Goal: Task Accomplishment & Management: Manage account settings

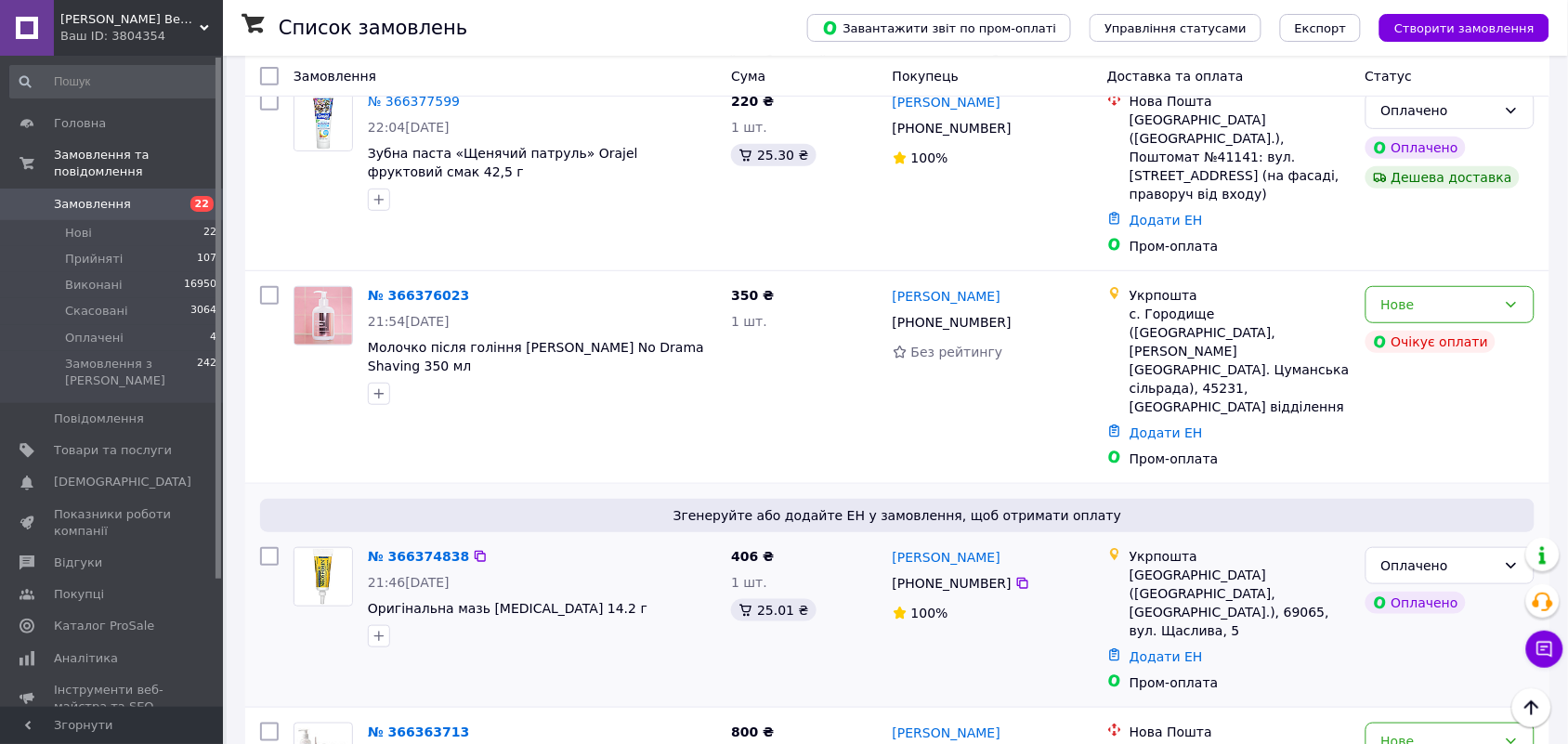
scroll to position [232, 0]
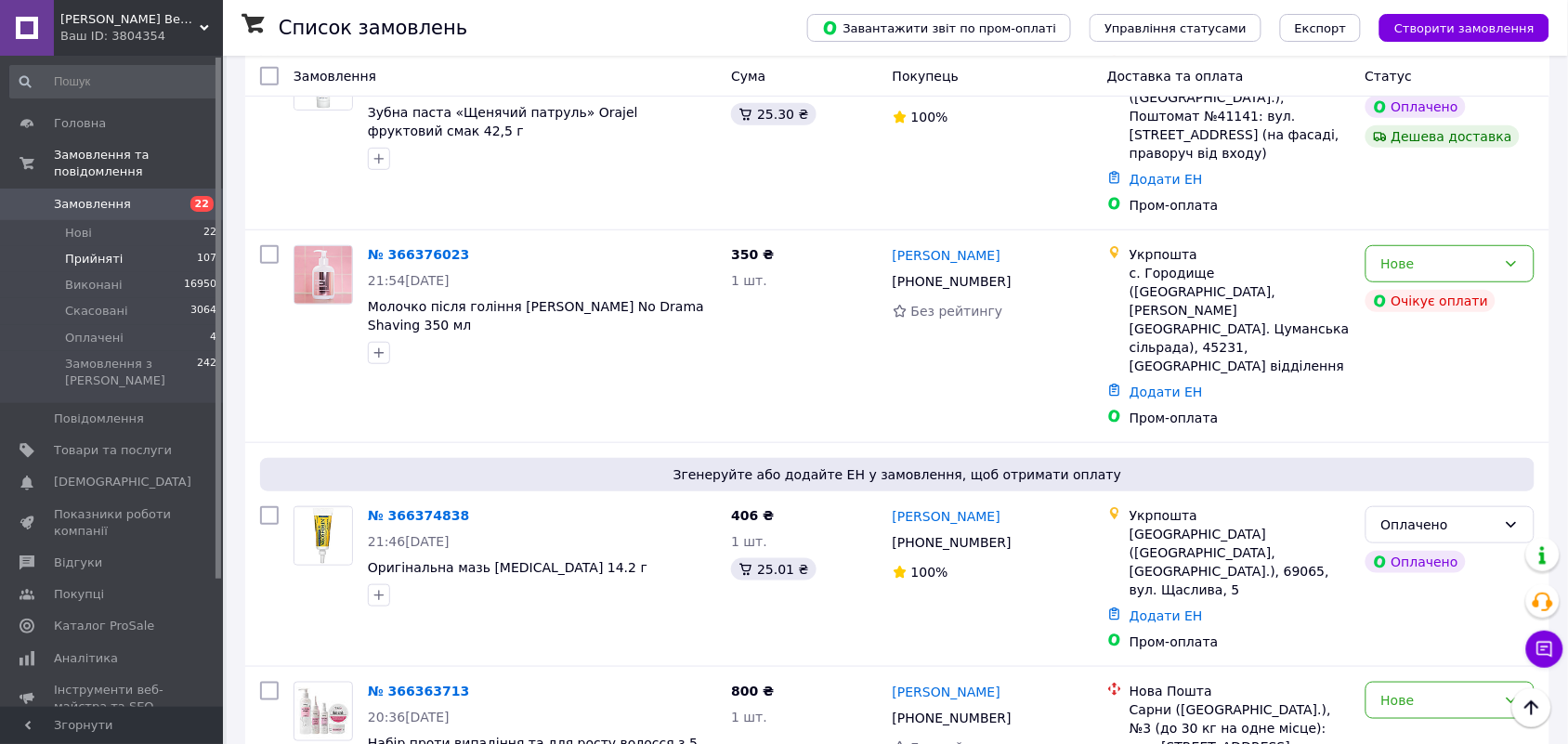
click at [91, 251] on span "Прийняті" at bounding box center [94, 259] width 58 height 17
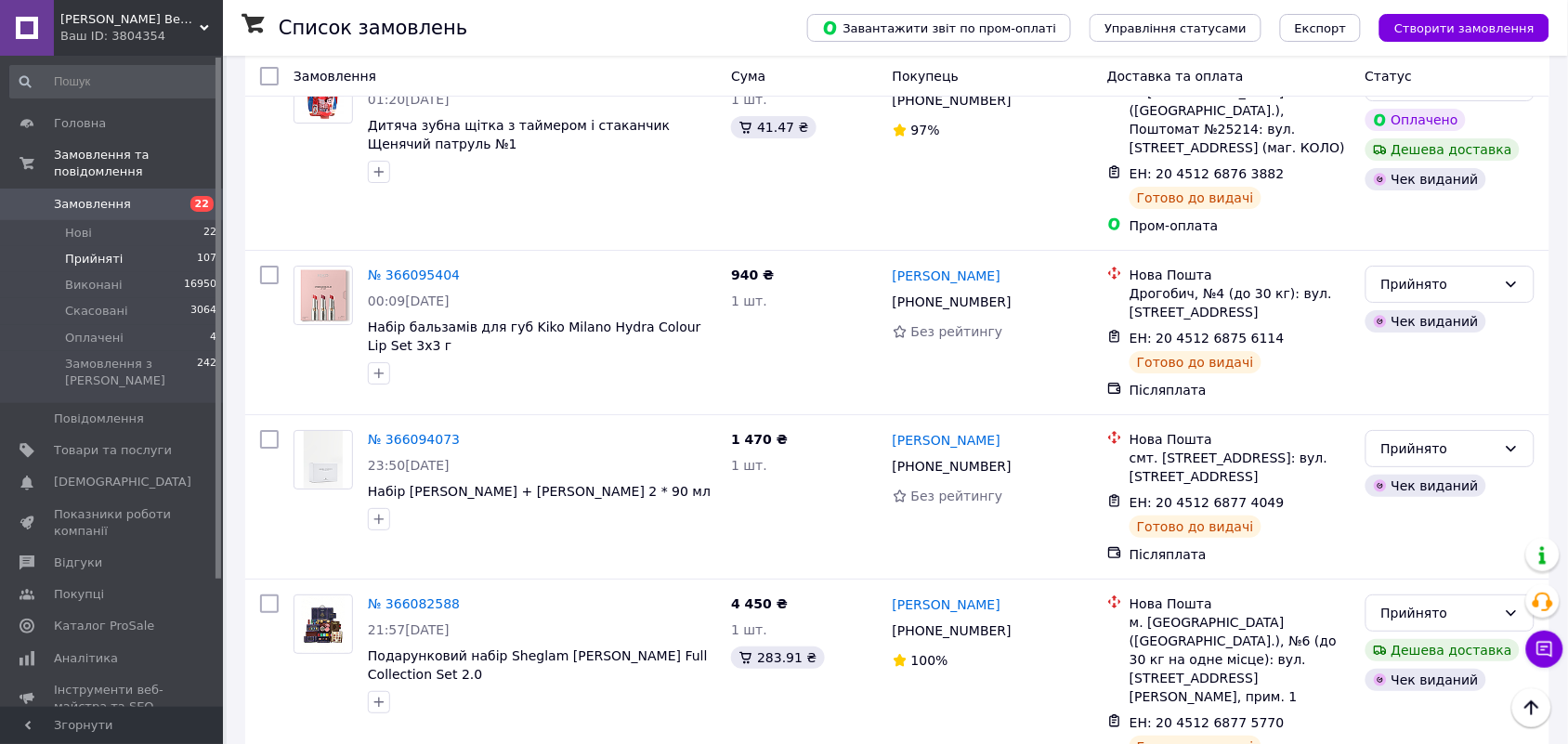
scroll to position [8171, 0]
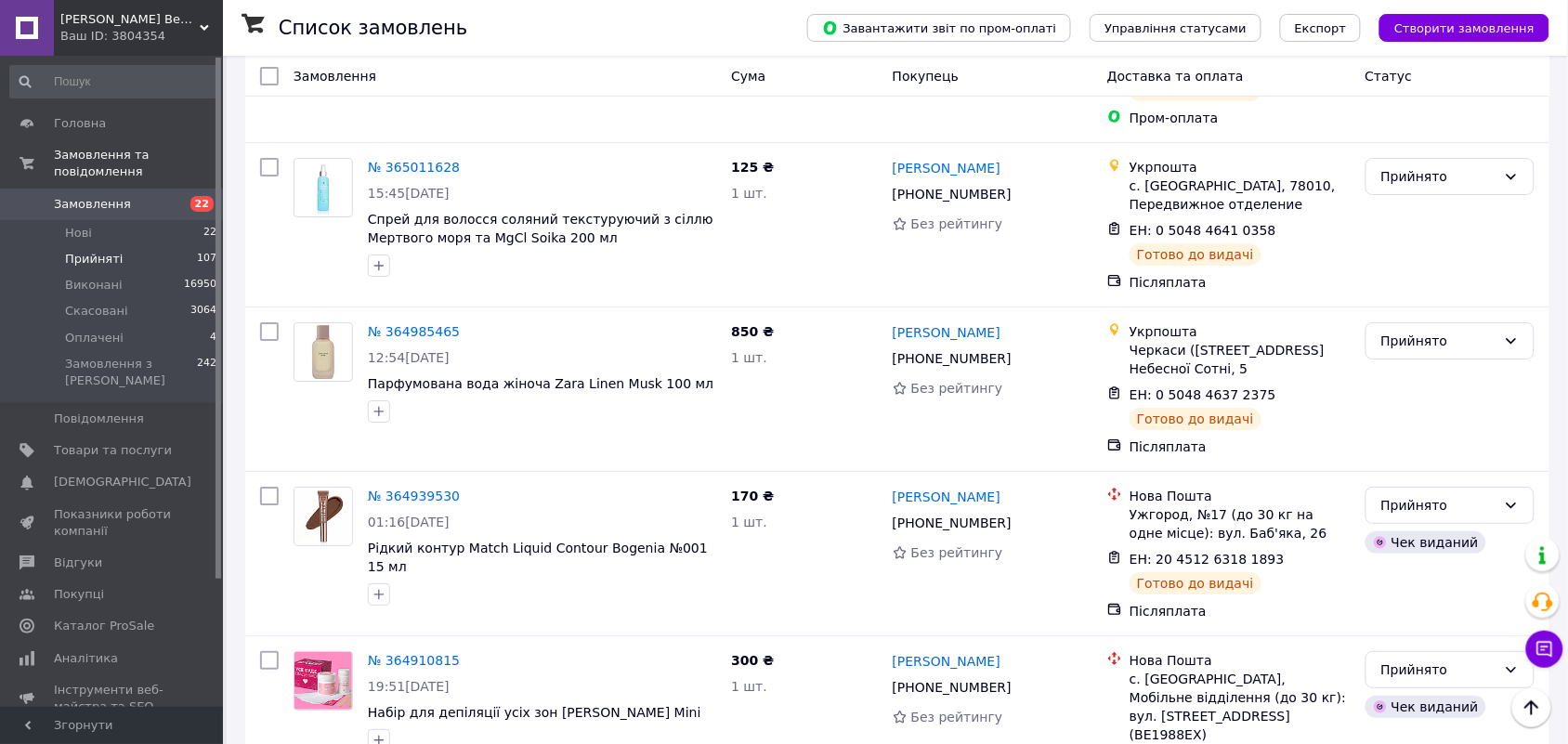
scroll to position [8155, 0]
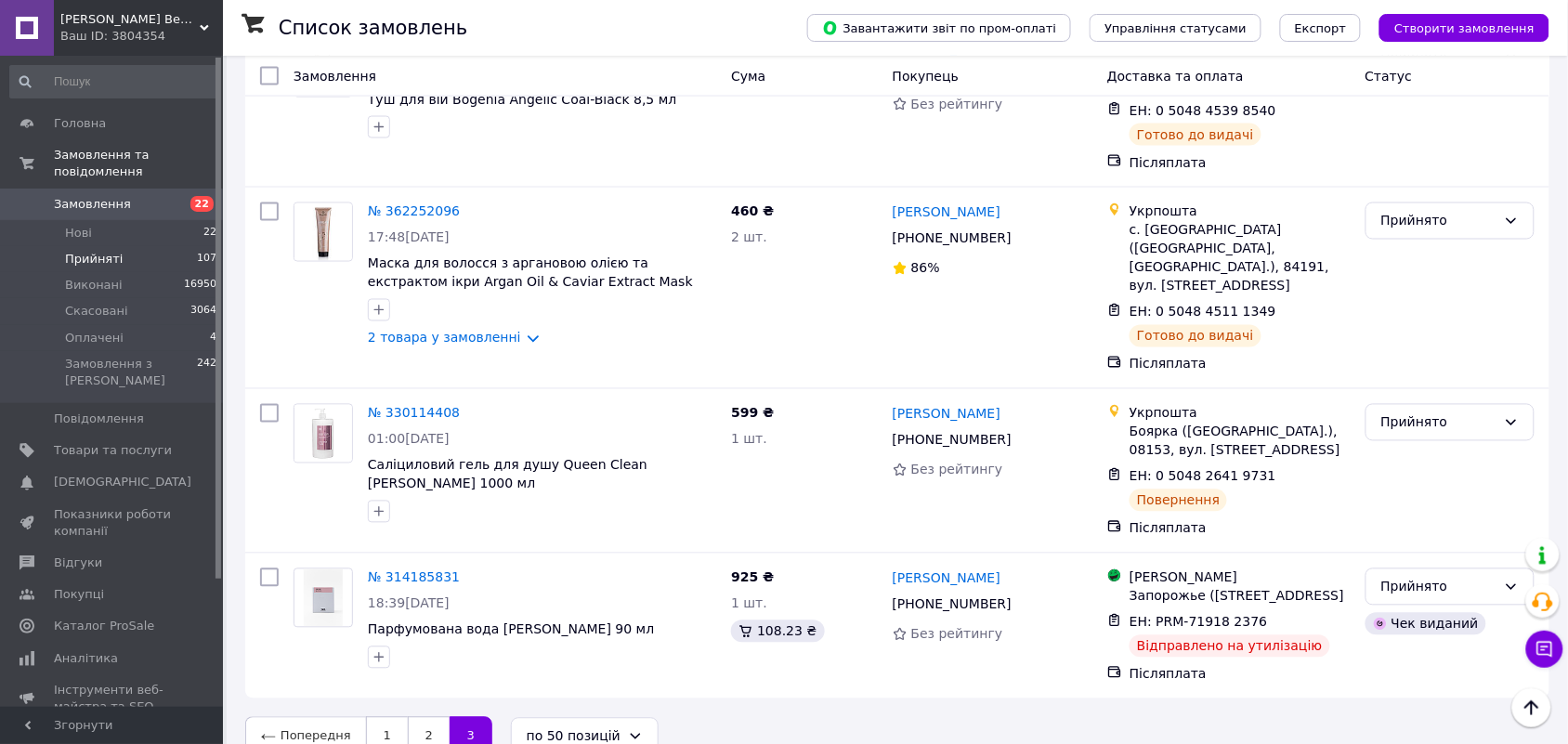
scroll to position [847, 0]
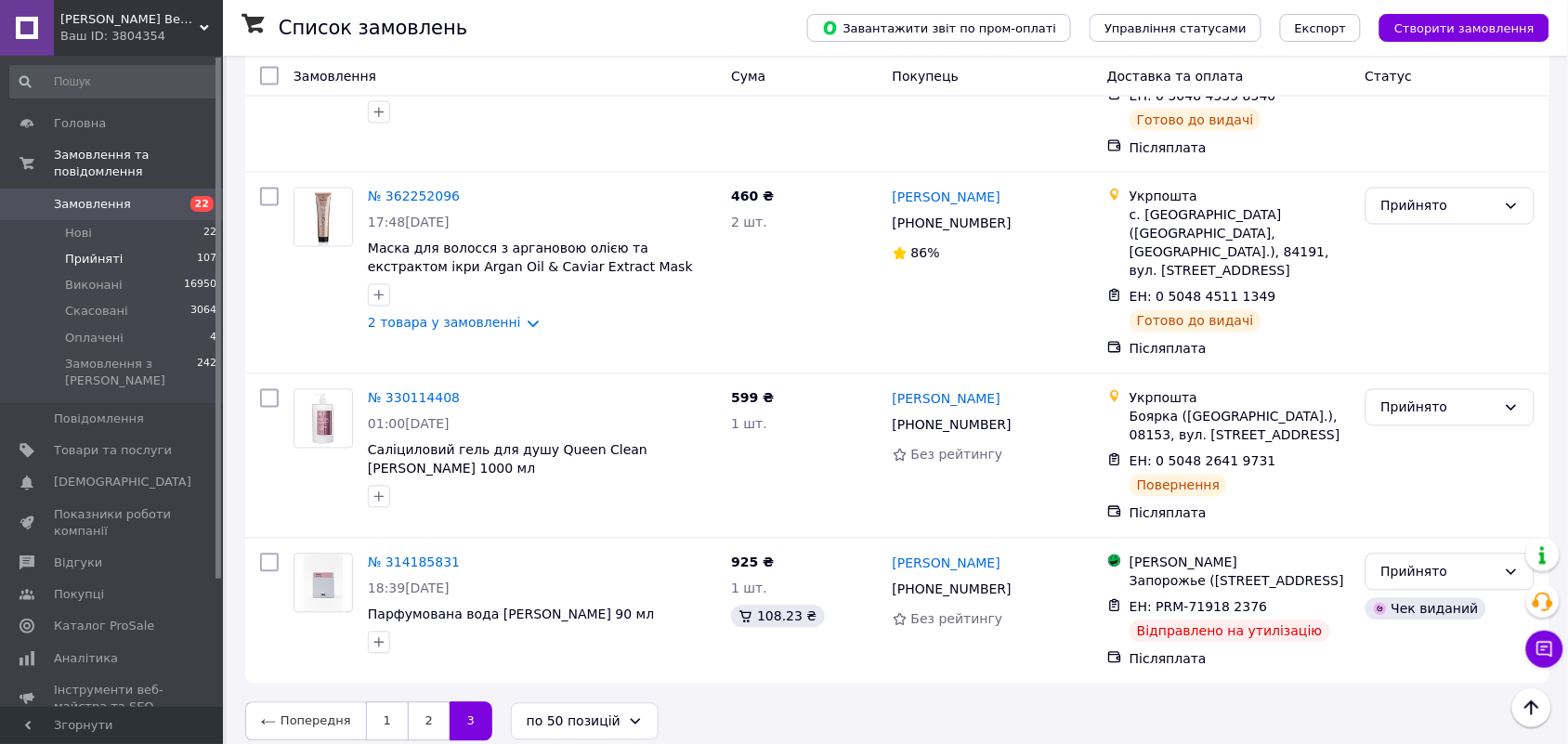
click at [62, 196] on span "Замовлення" at bounding box center [92, 204] width 77 height 17
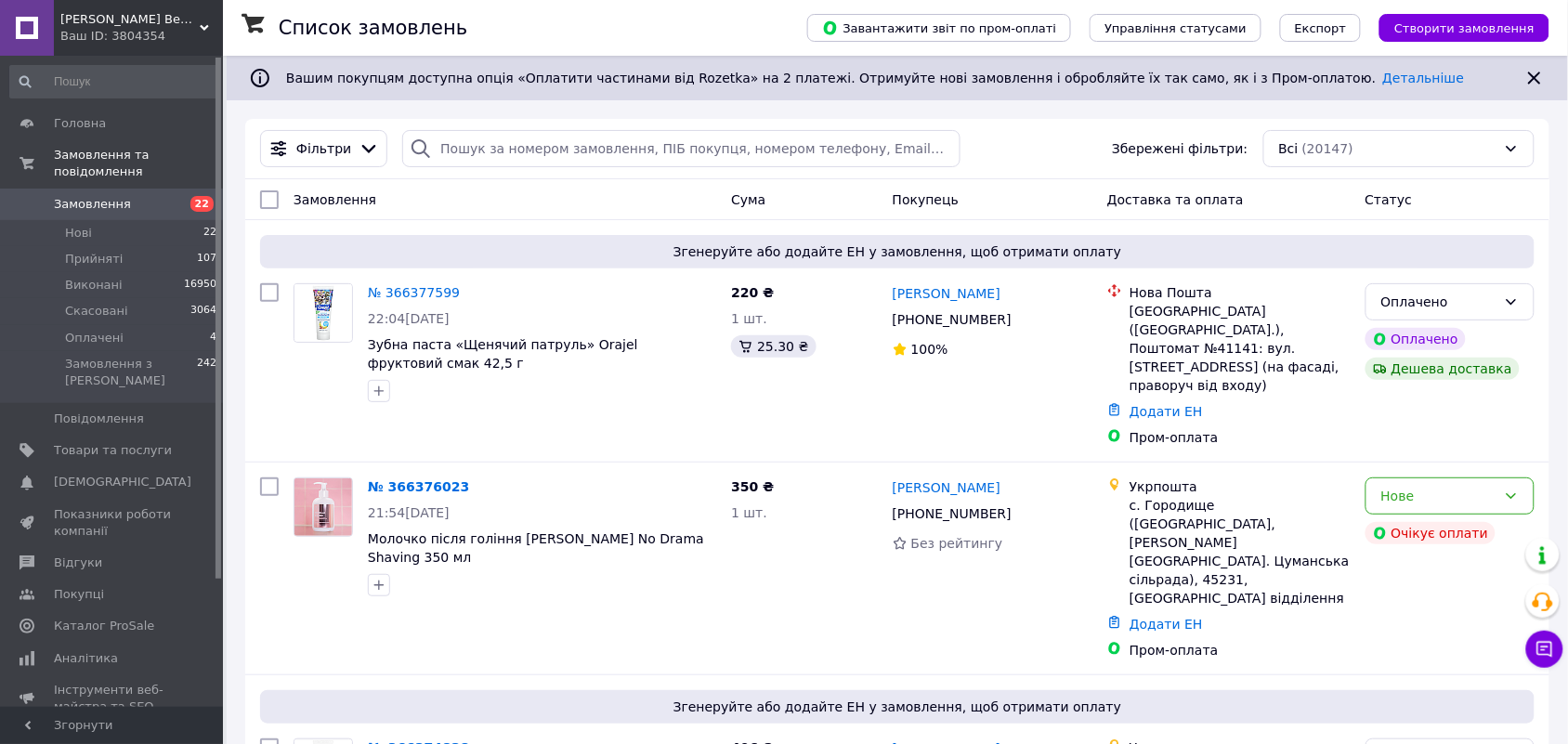
click at [23, 30] on link at bounding box center [27, 28] width 54 height 56
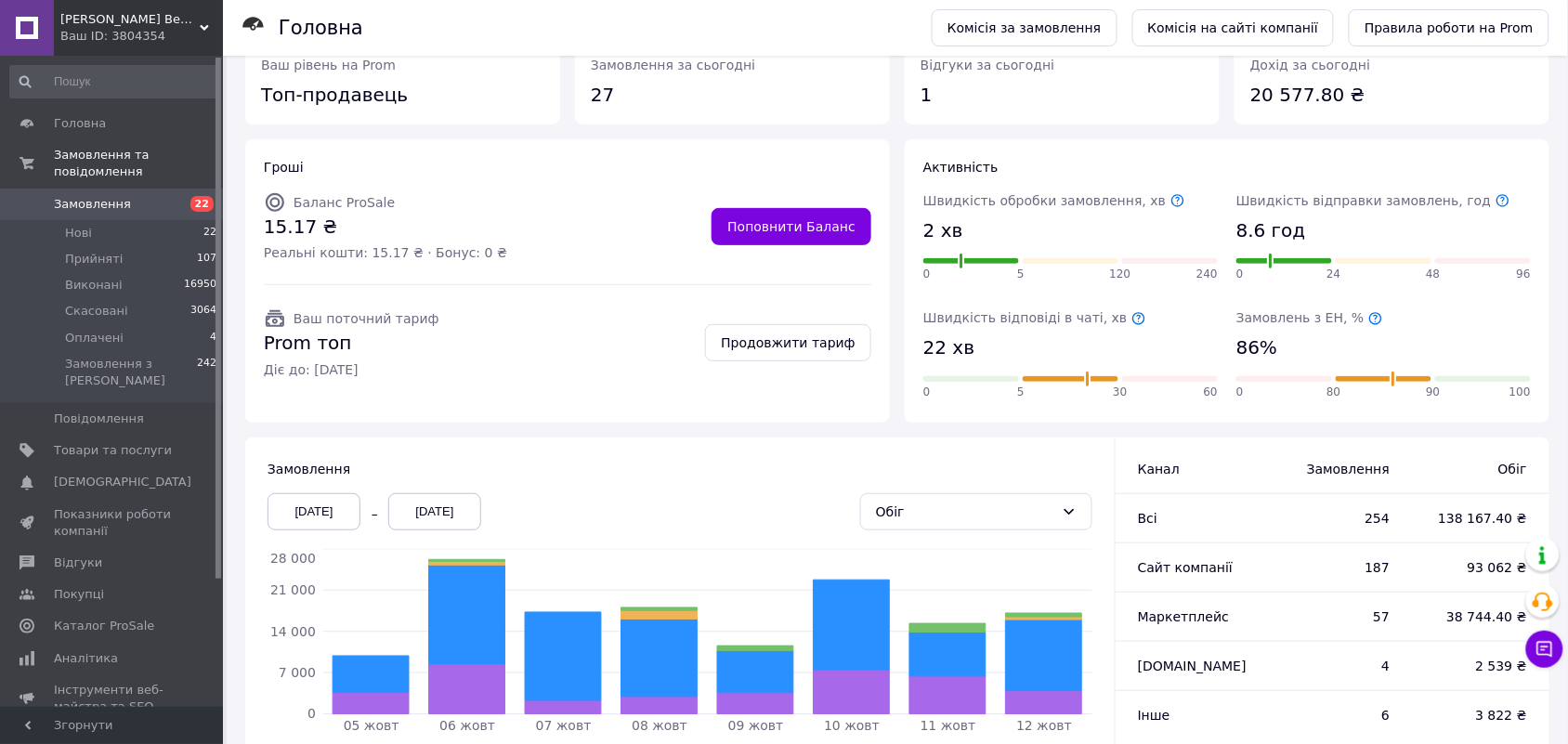
scroll to position [312, 0]
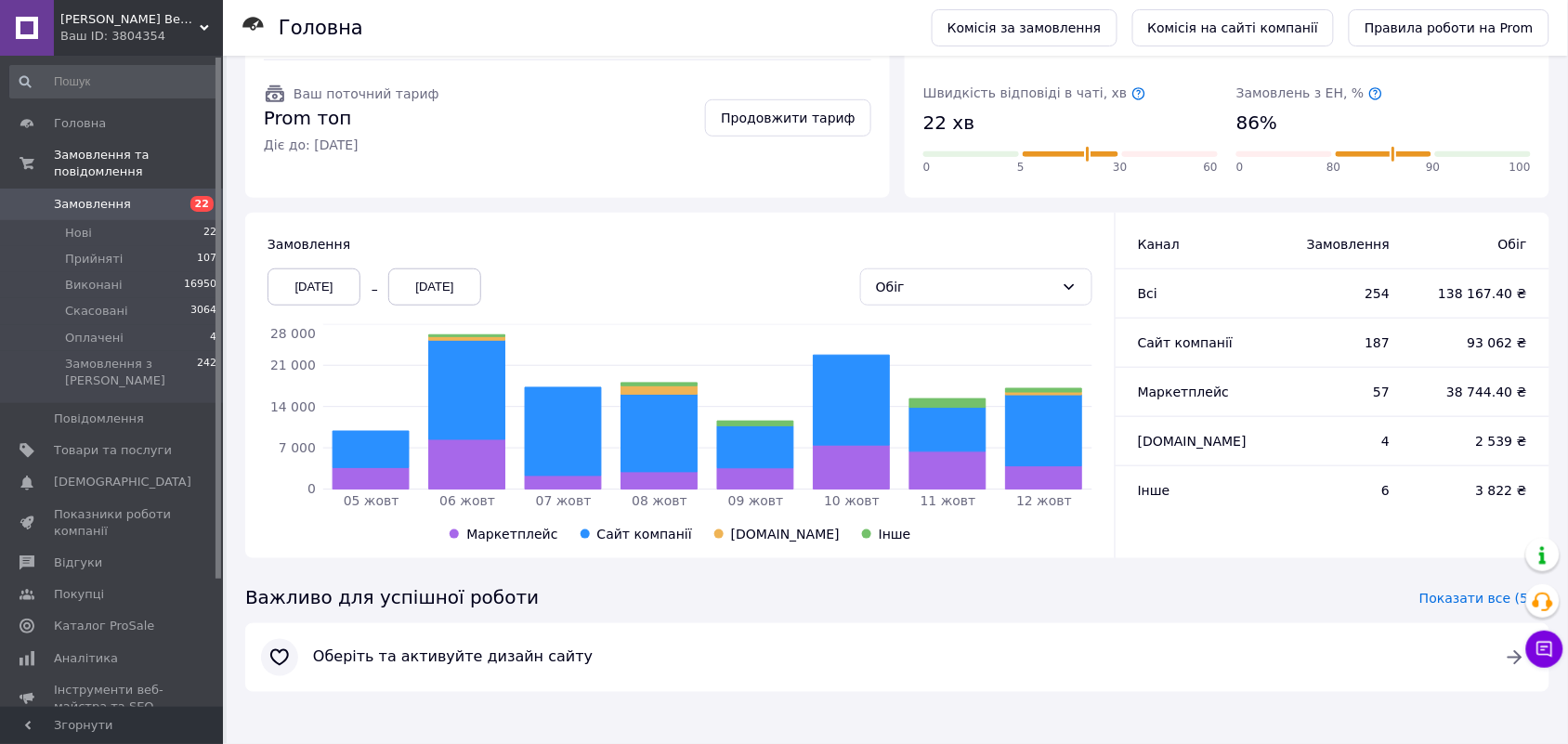
click at [100, 196] on span "Замовлення" at bounding box center [92, 204] width 77 height 17
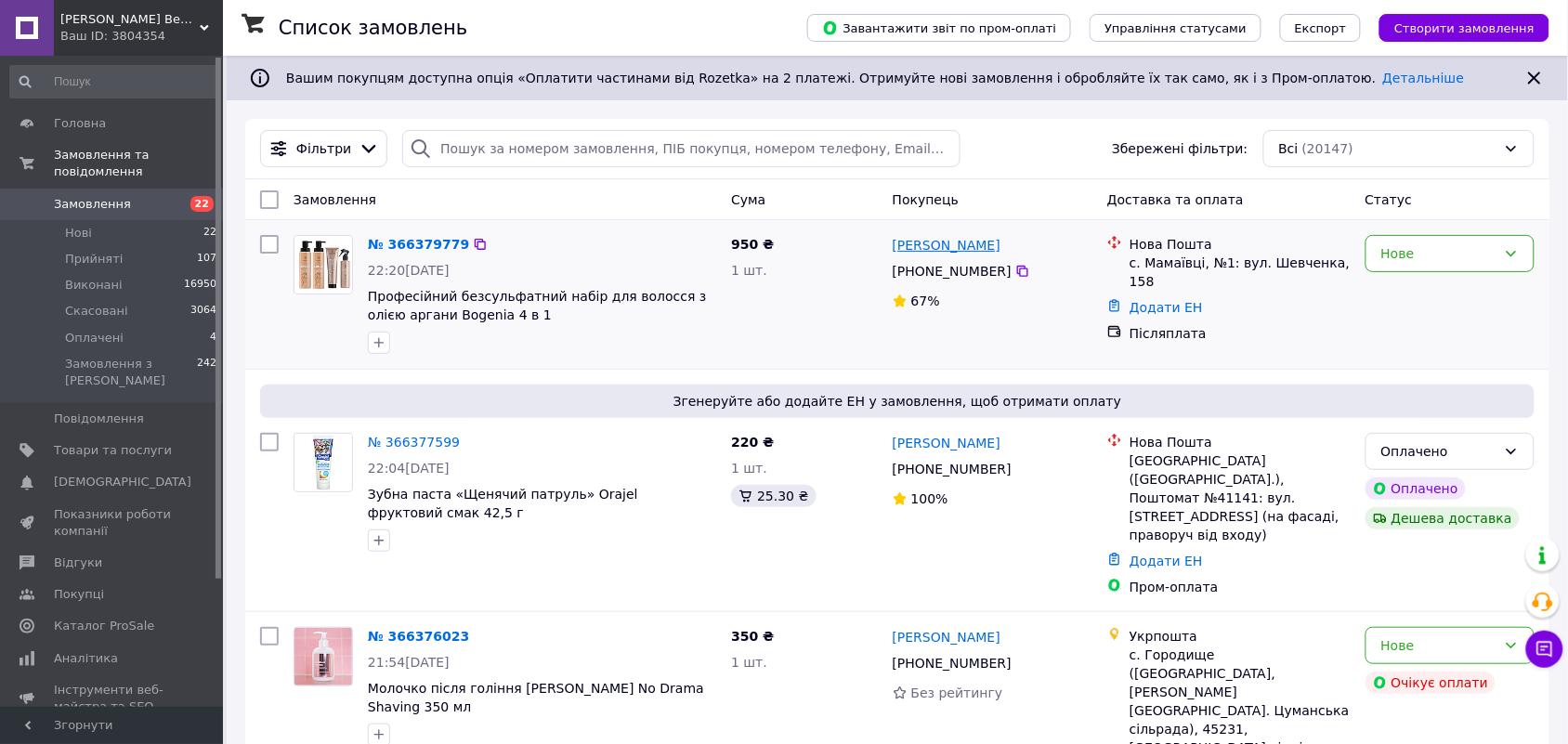
click at [945, 248] on link "[PERSON_NAME]" at bounding box center [946, 245] width 108 height 19
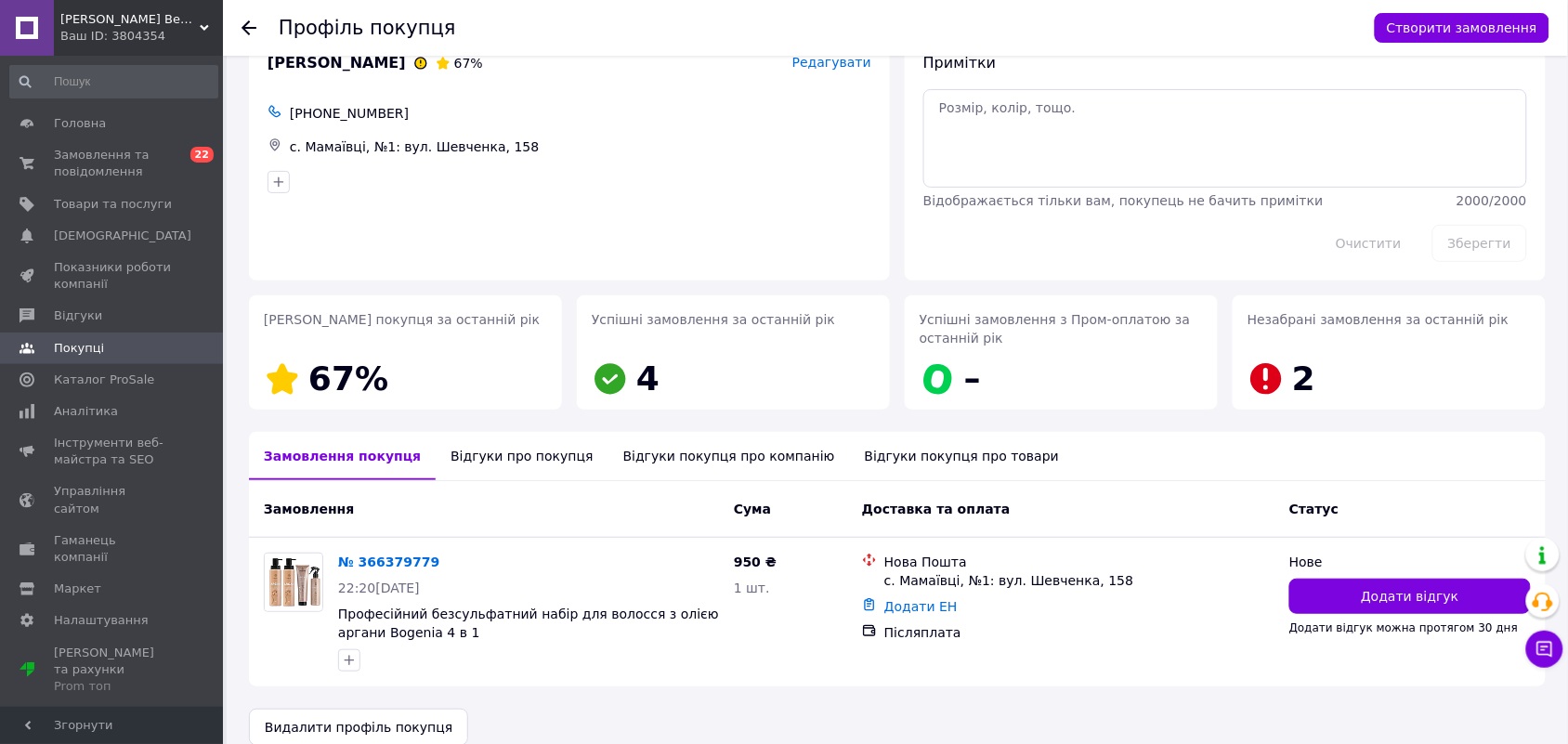
scroll to position [68, 0]
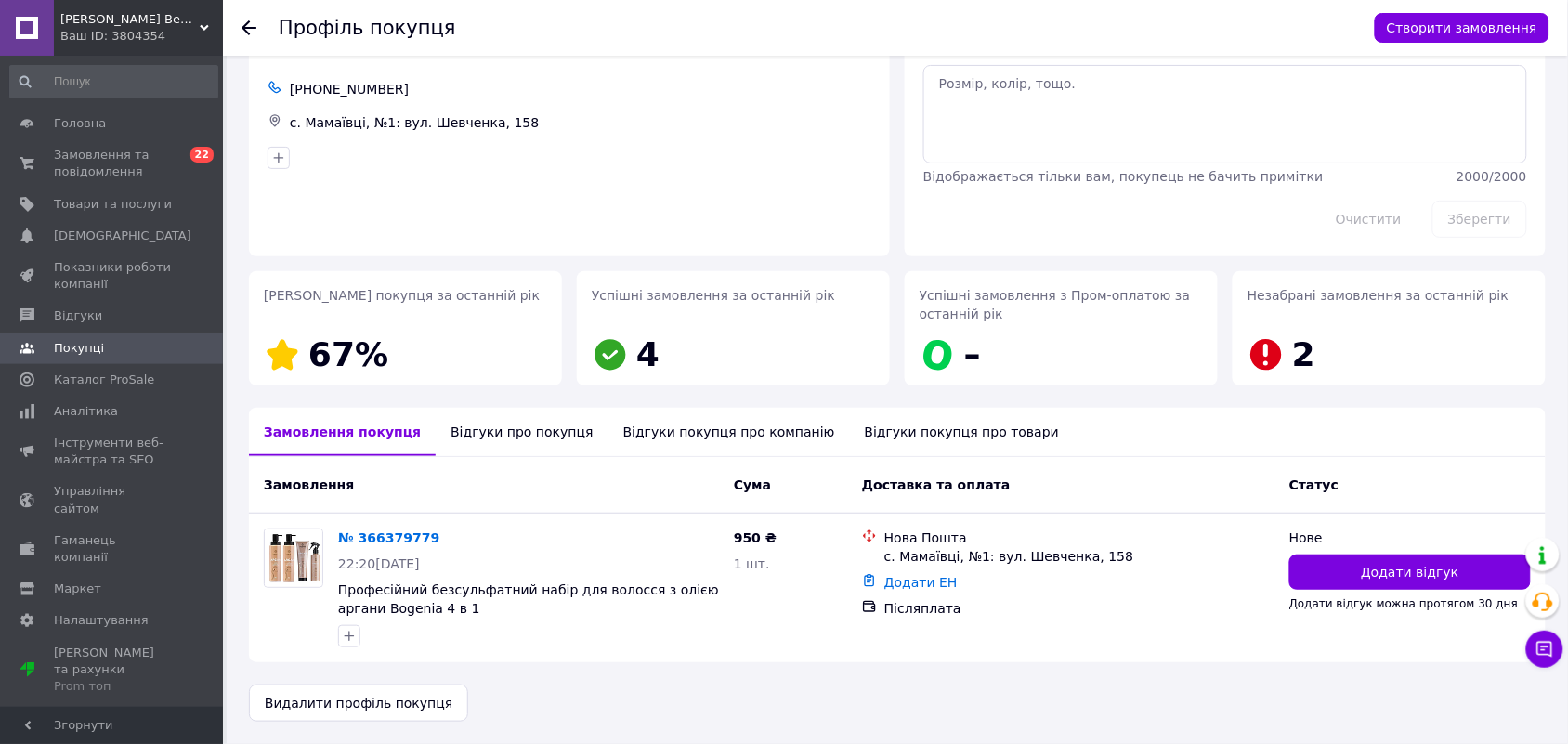
click at [530, 434] on div "Відгуки про покупця" at bounding box center [521, 432] width 172 height 48
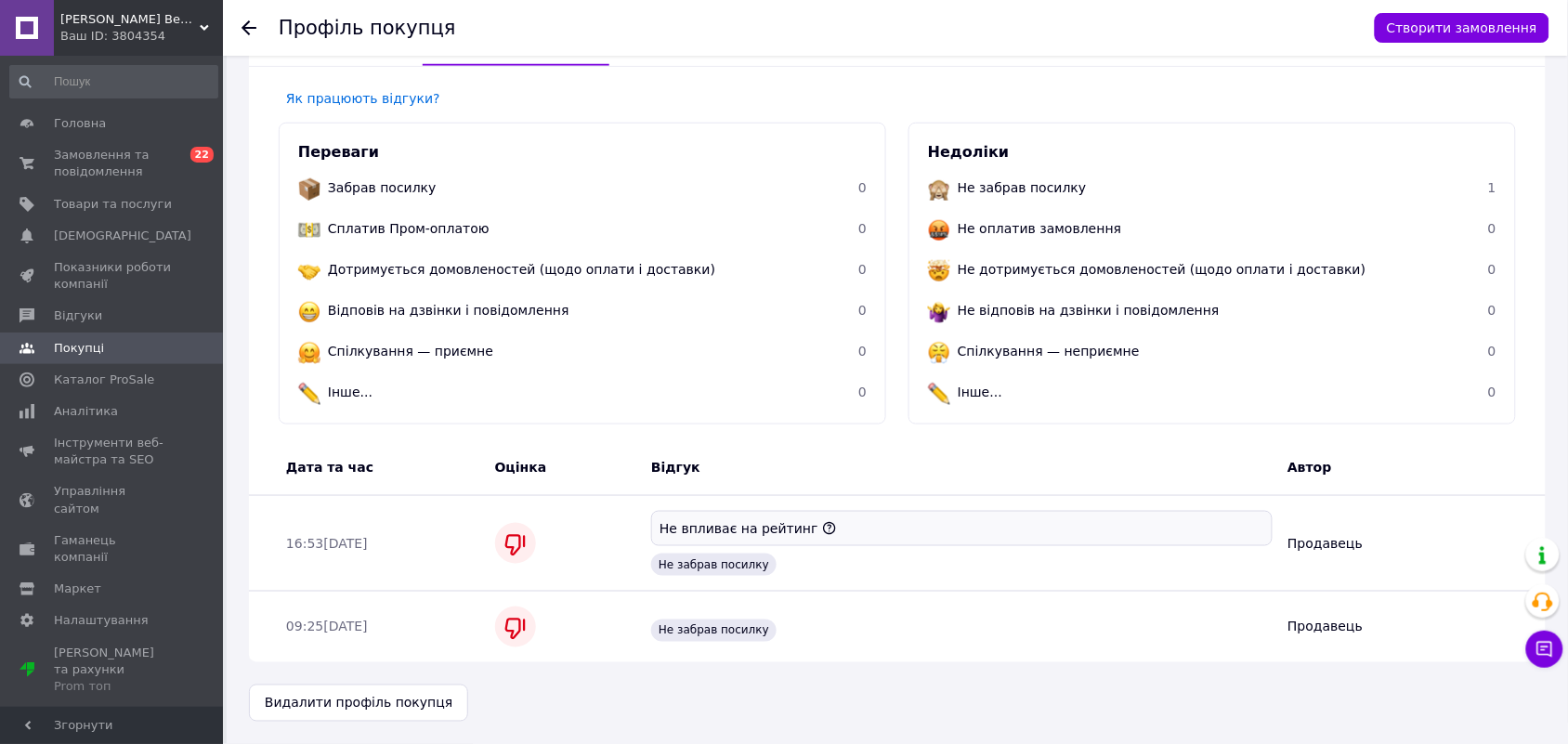
scroll to position [0, 0]
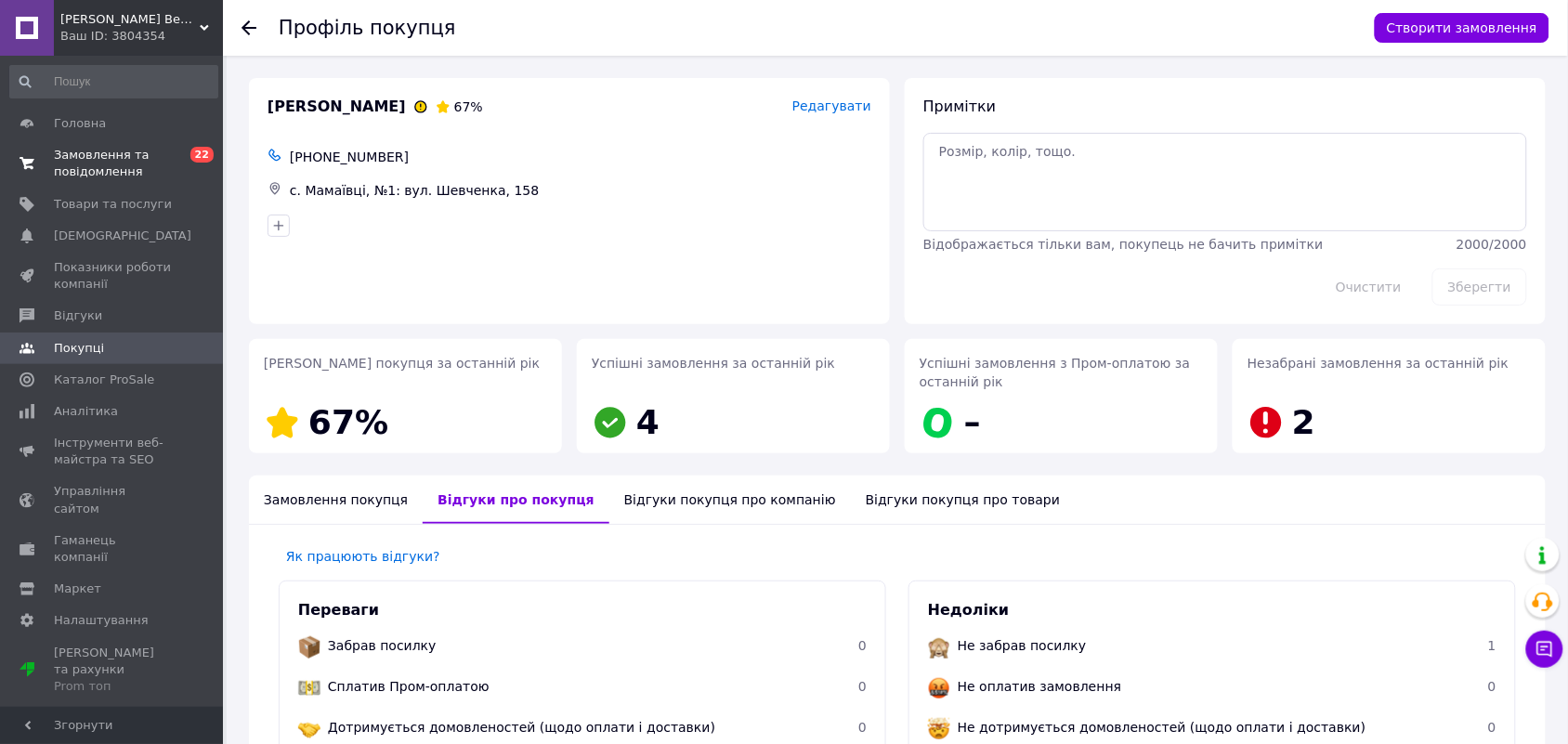
click at [108, 165] on span "Замовлення та повідомлення" at bounding box center [113, 163] width 118 height 34
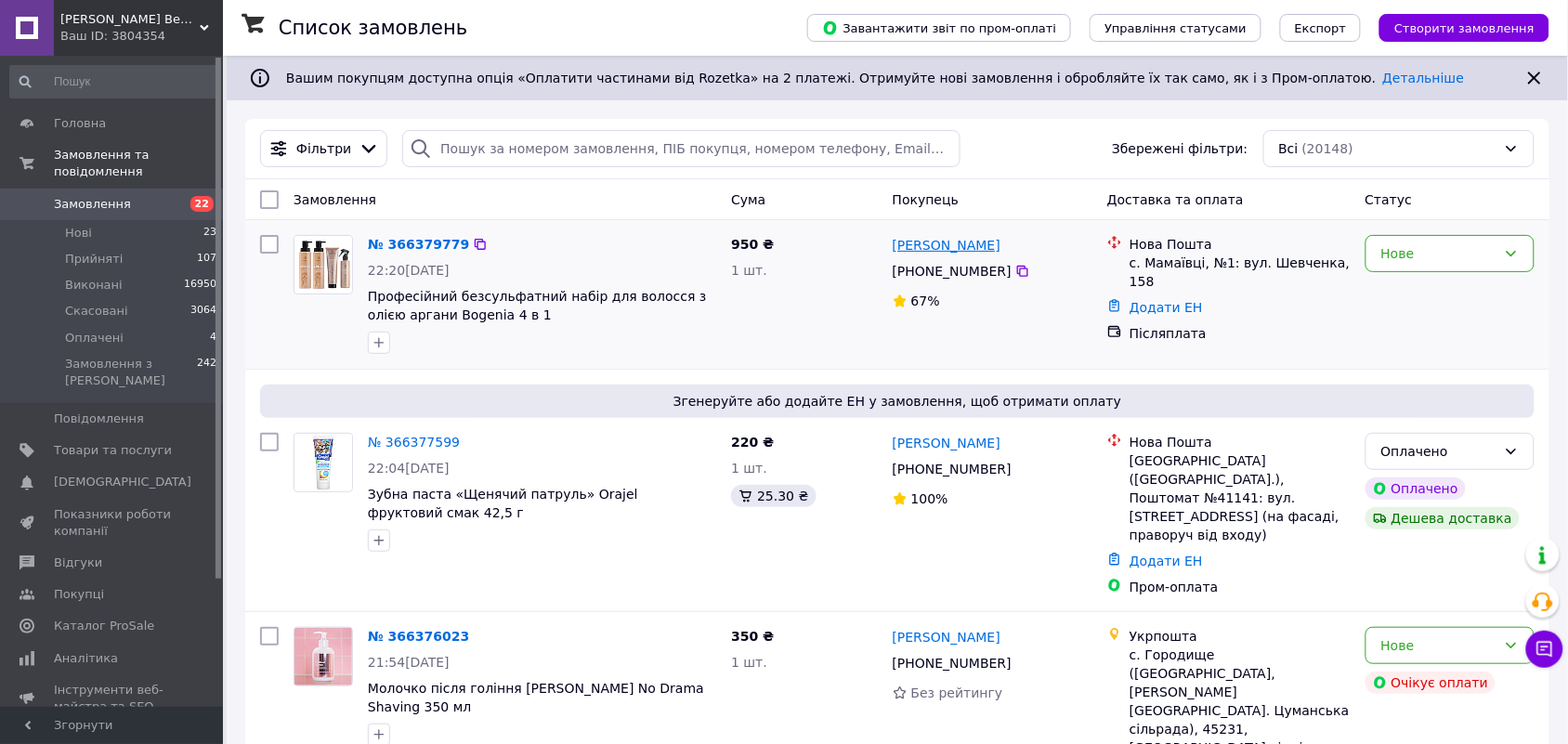
click at [941, 243] on link "[PERSON_NAME]" at bounding box center [946, 245] width 108 height 19
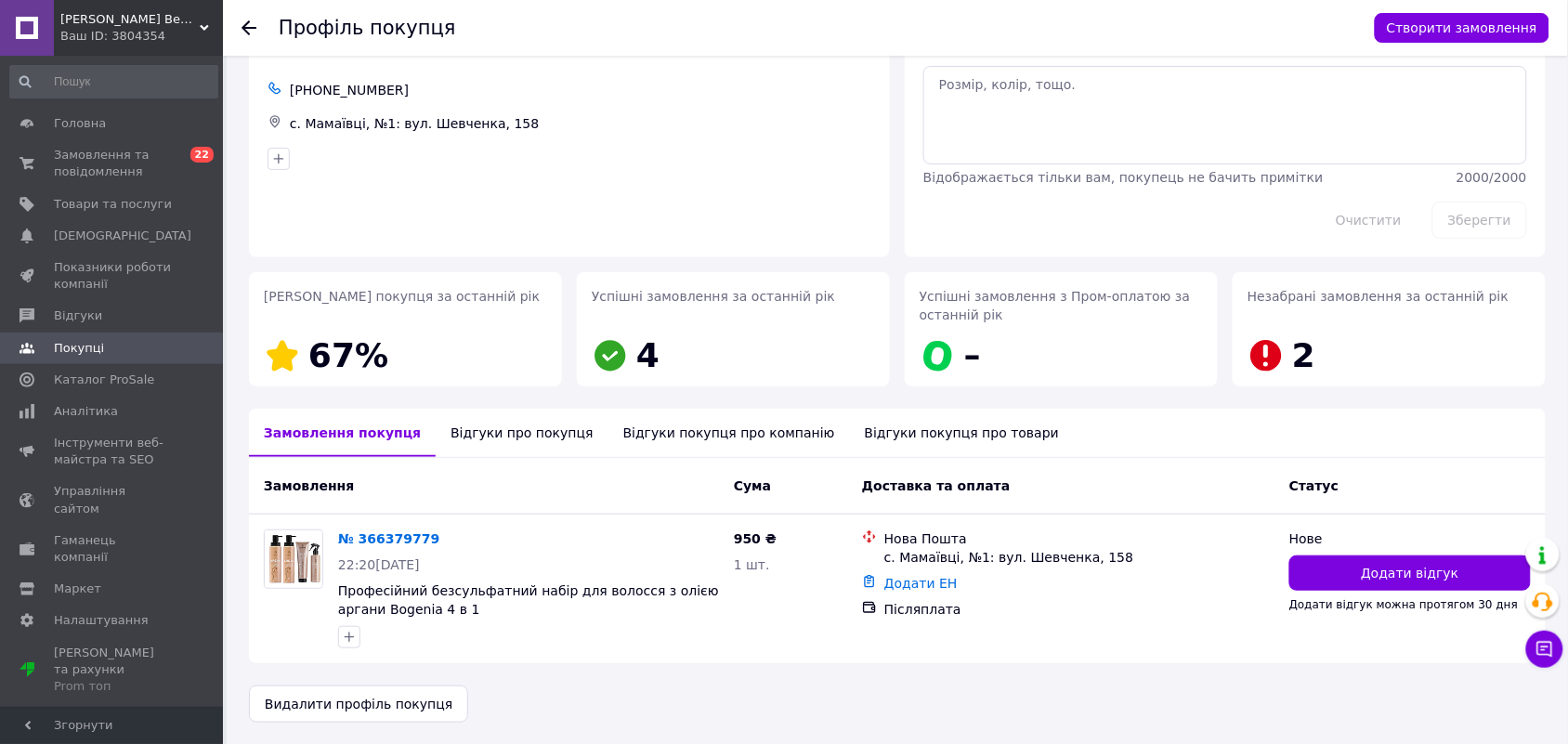
scroll to position [68, 0]
click at [126, 150] on span "Замовлення та повідомлення" at bounding box center [113, 163] width 118 height 34
